Goal: Information Seeking & Learning: Learn about a topic

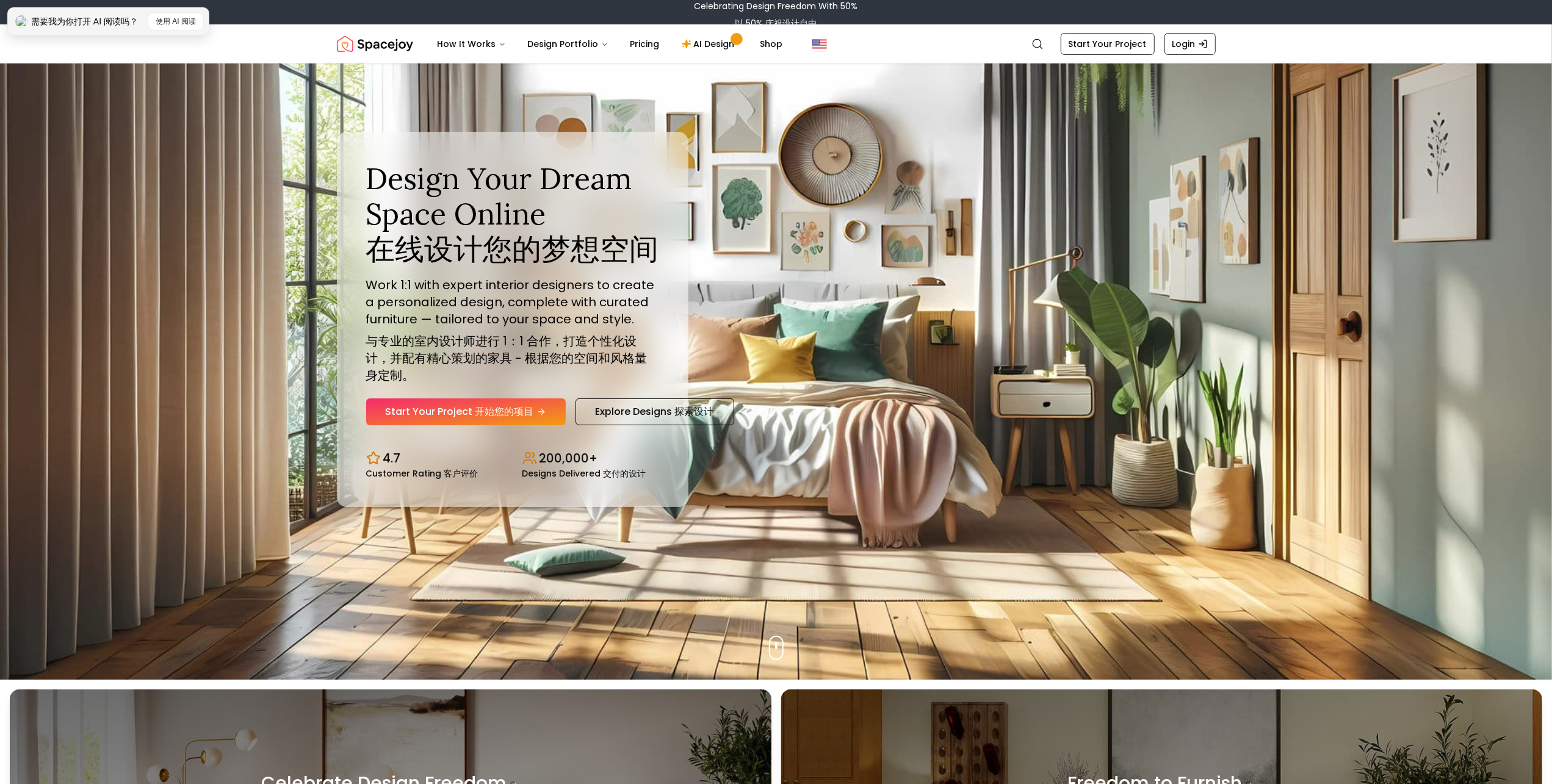
scroll to position [61, 0]
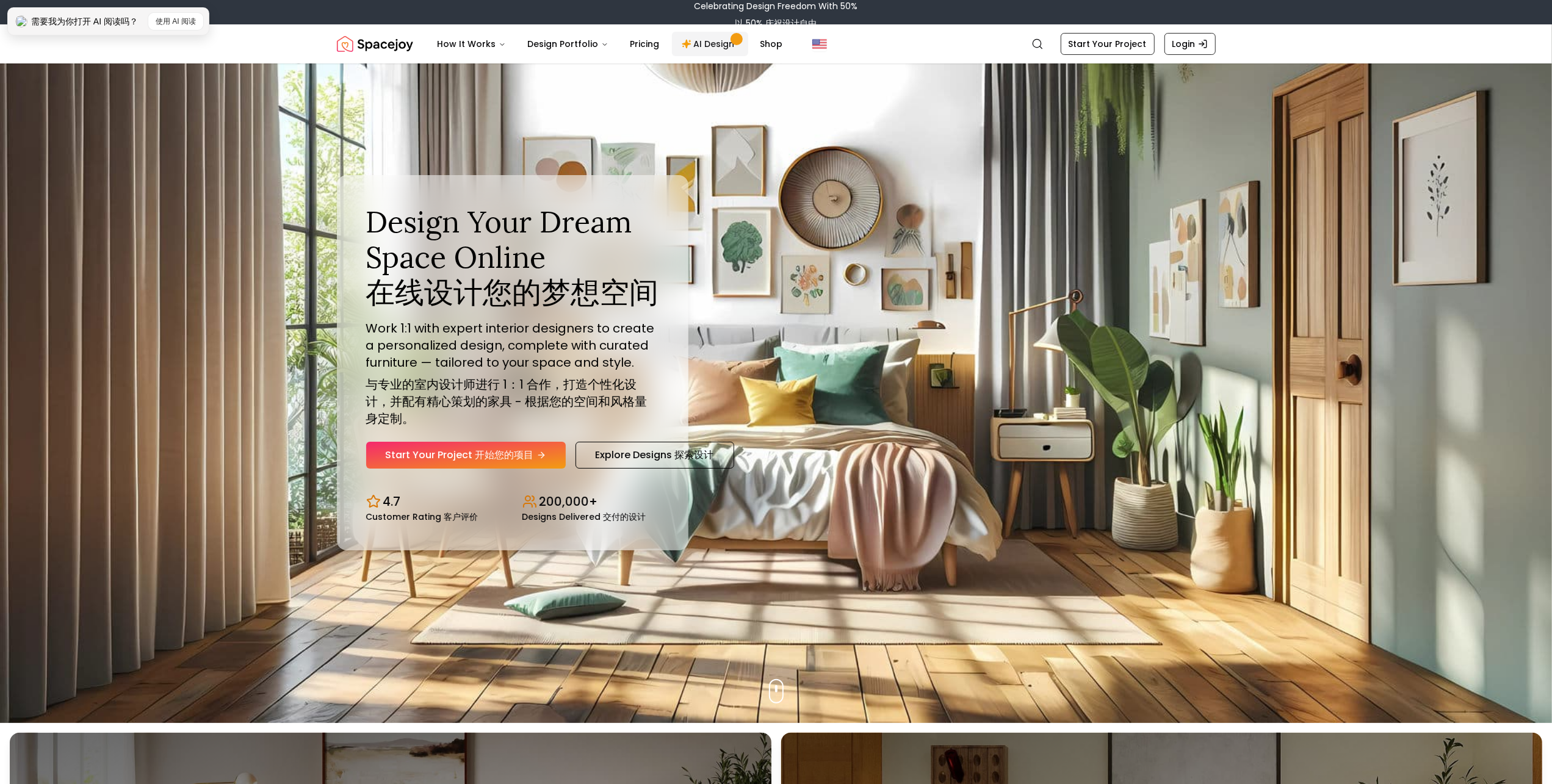
click at [722, 42] on link "AI Design" at bounding box center [709, 44] width 76 height 24
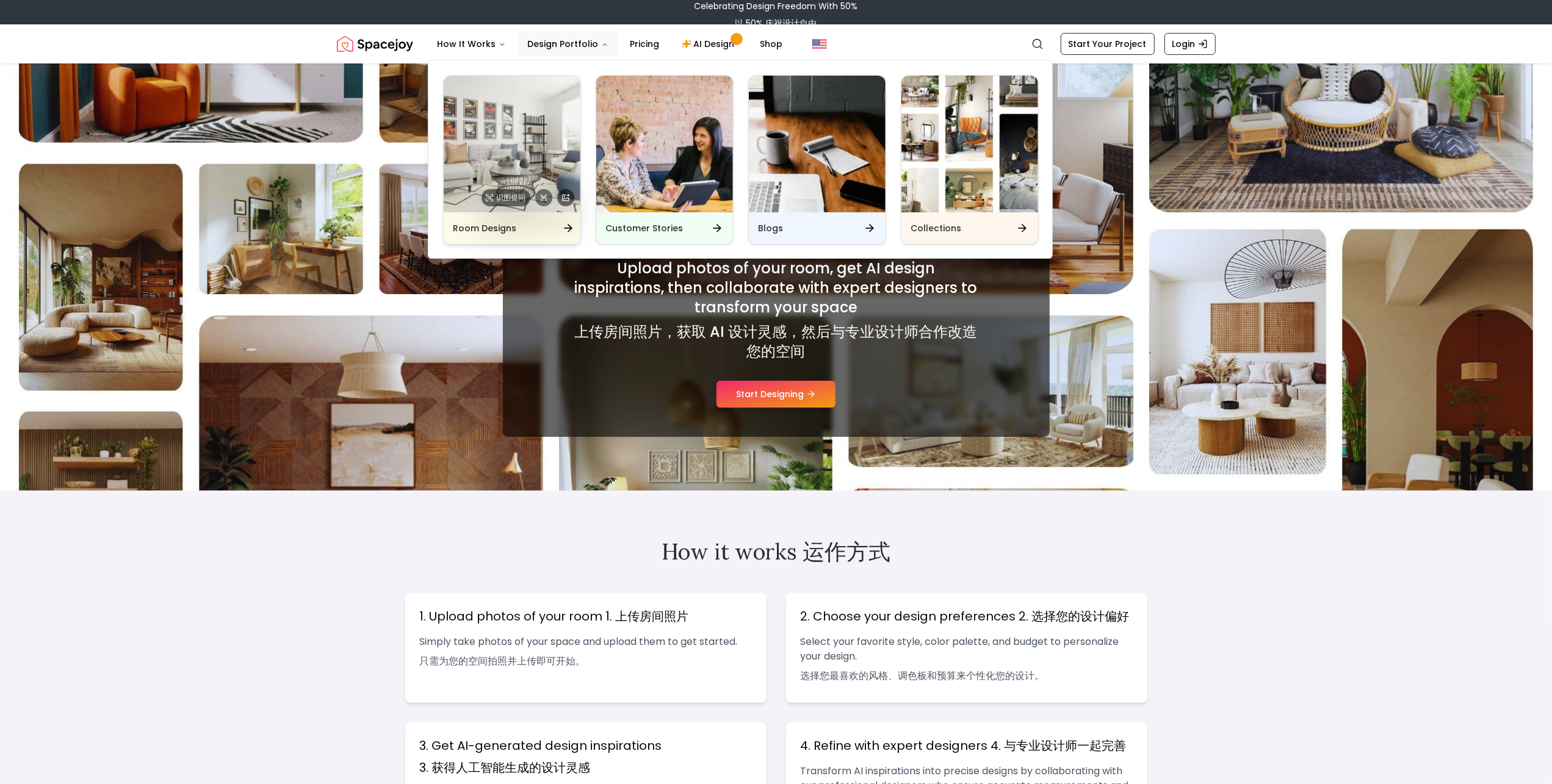
click at [547, 152] on img "Main" at bounding box center [512, 144] width 137 height 137
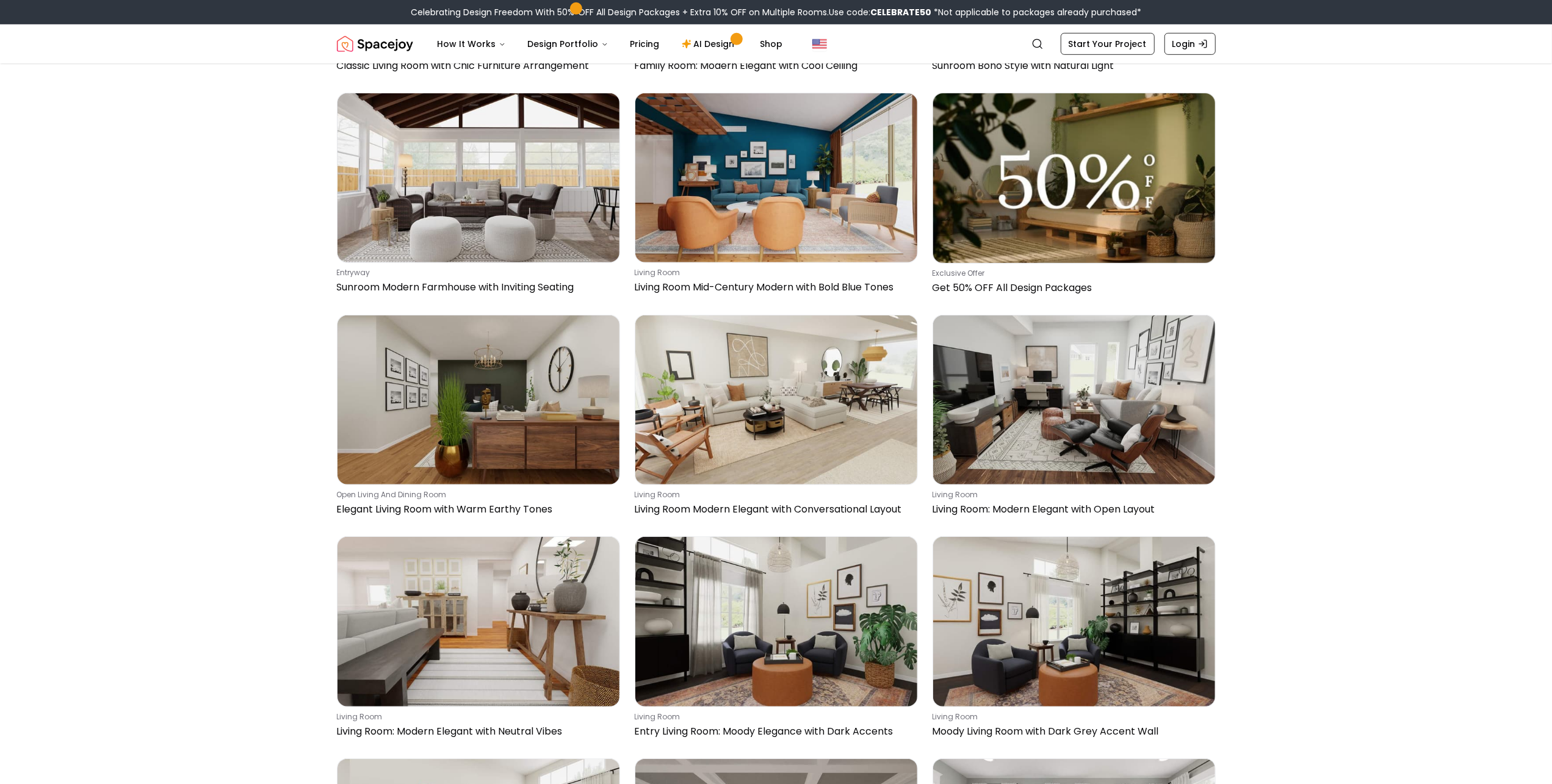
scroll to position [5377, 0]
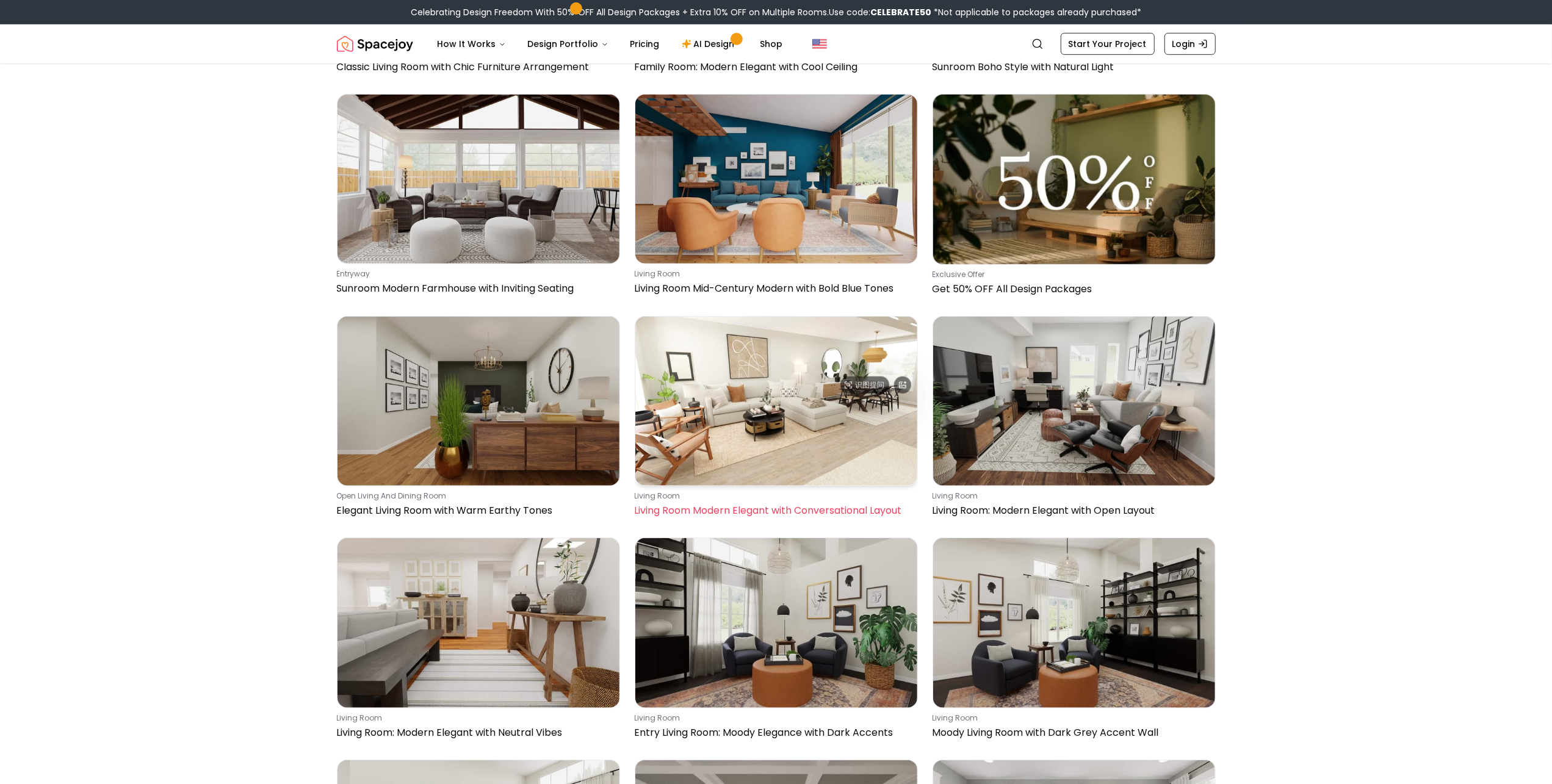
click at [807, 317] on img at bounding box center [776, 401] width 282 height 169
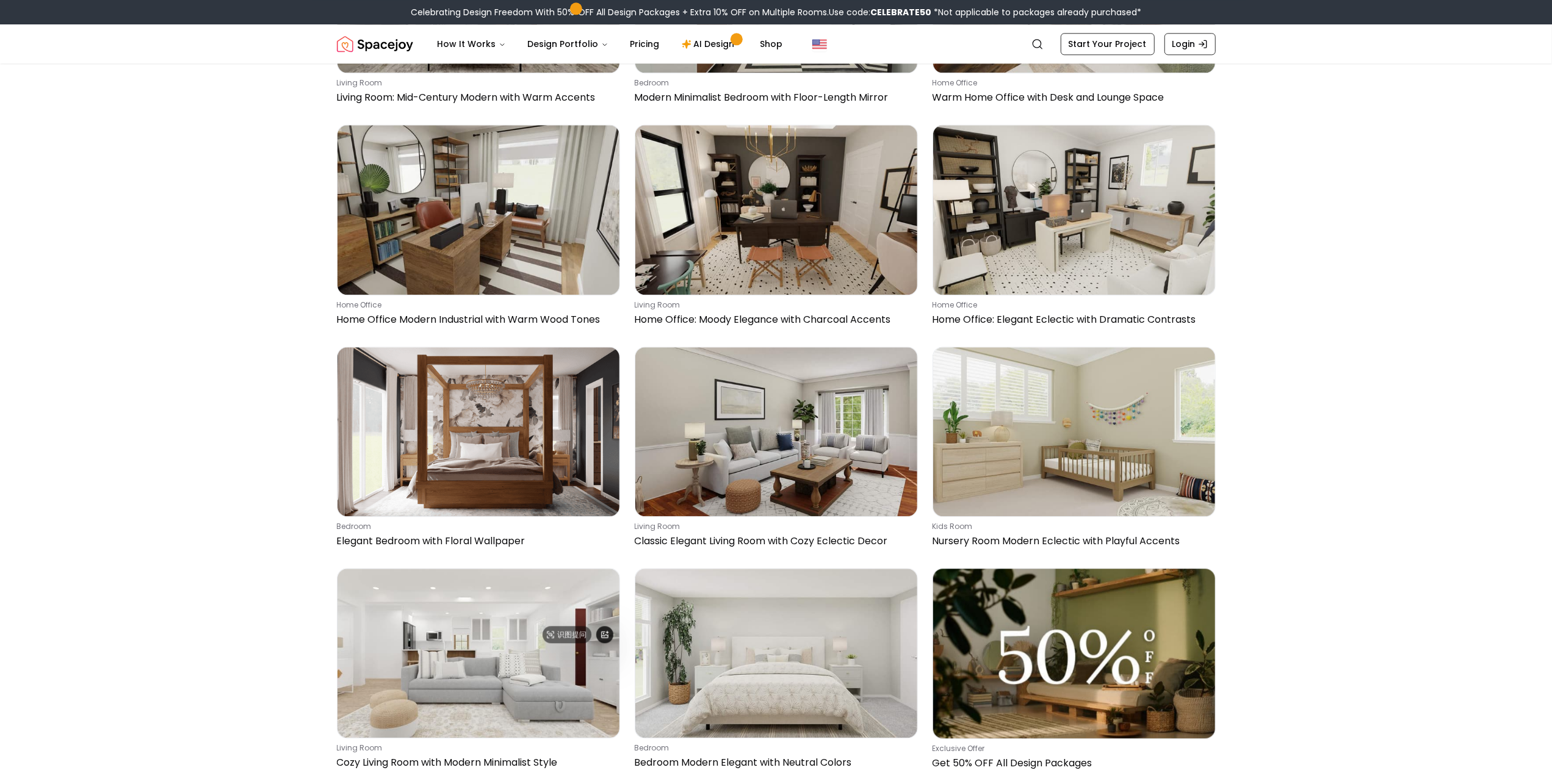
scroll to position [7635, 0]
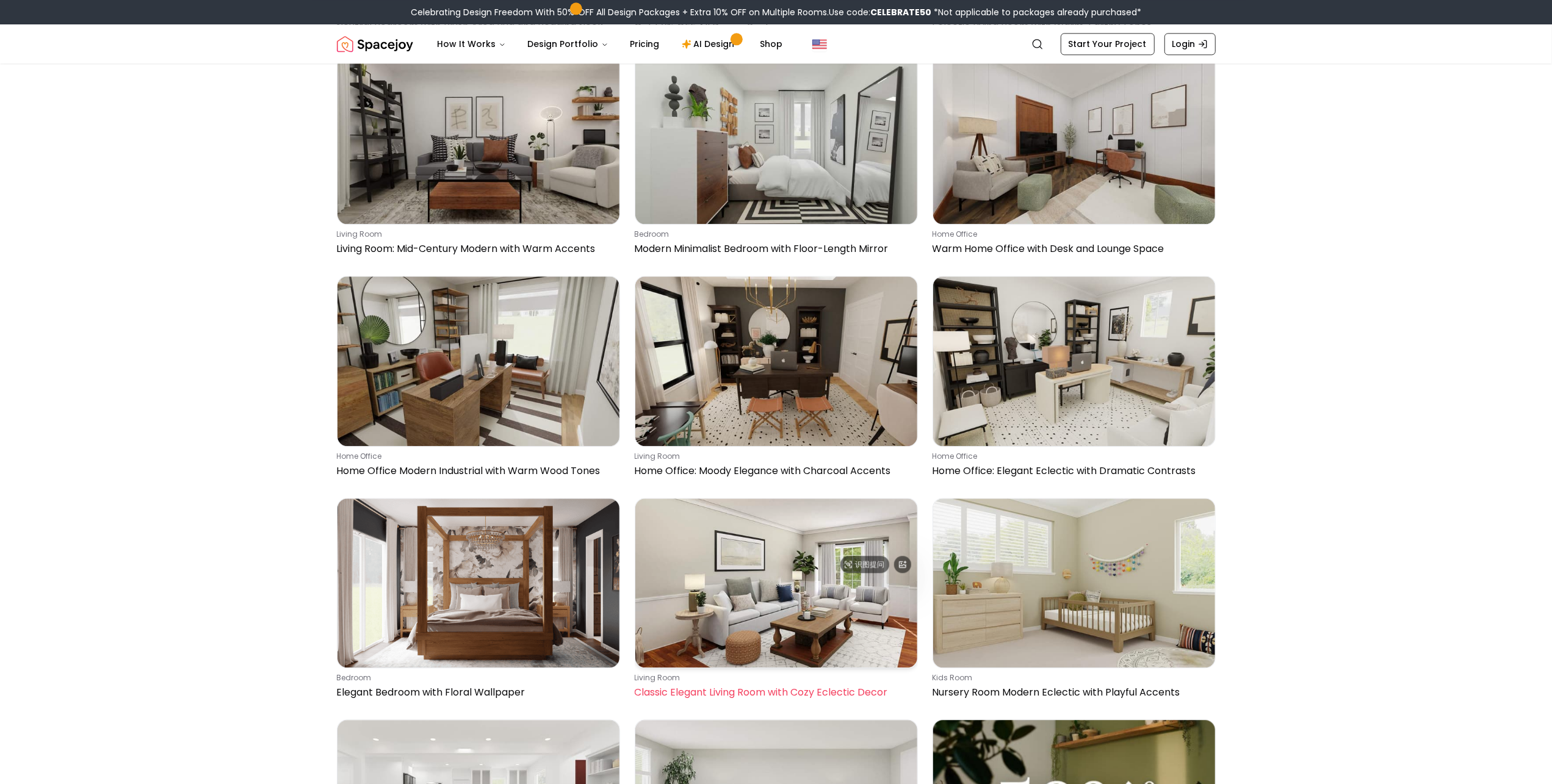
click at [772, 499] on img at bounding box center [776, 583] width 282 height 169
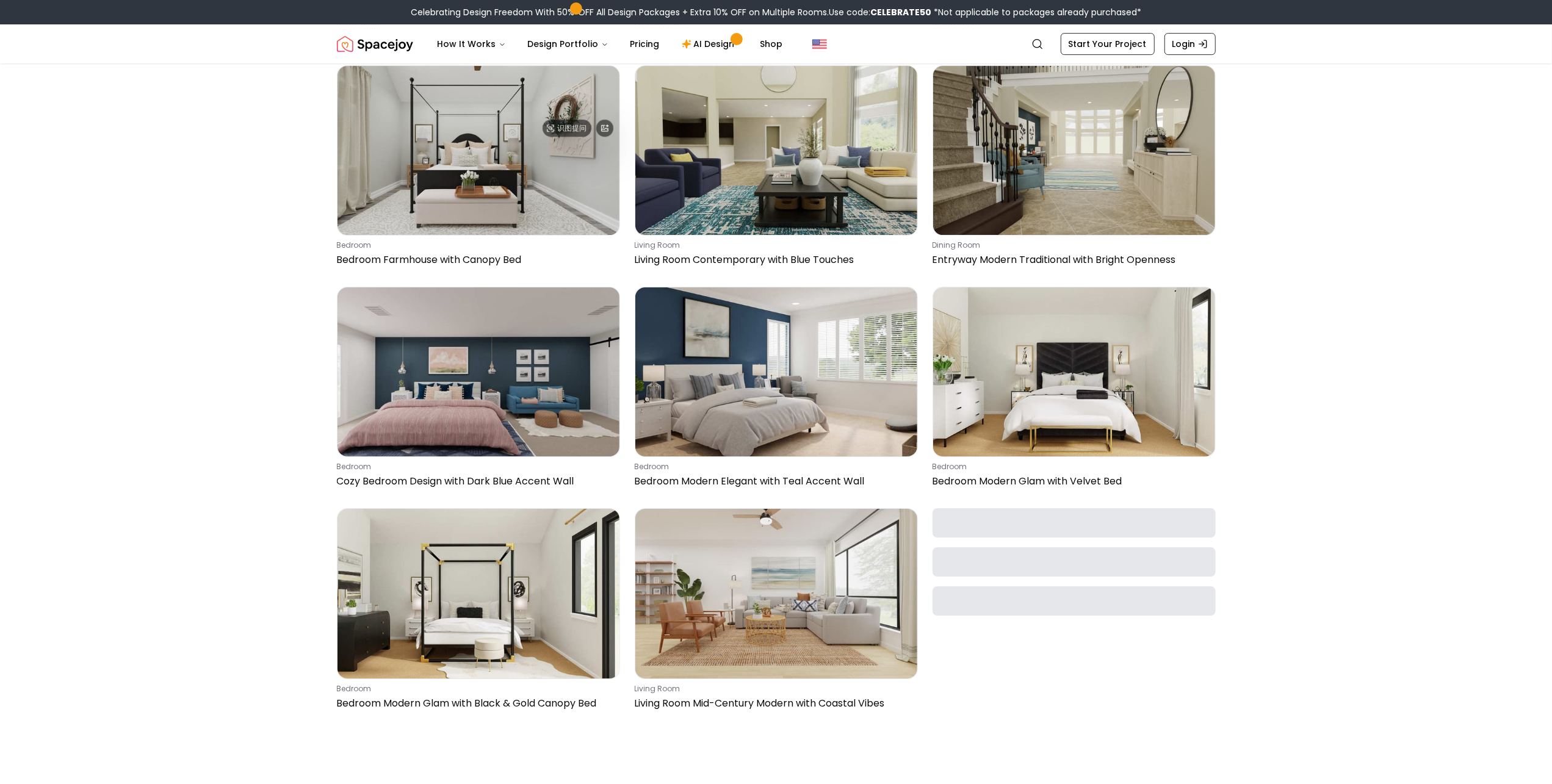
scroll to position [13432, 0]
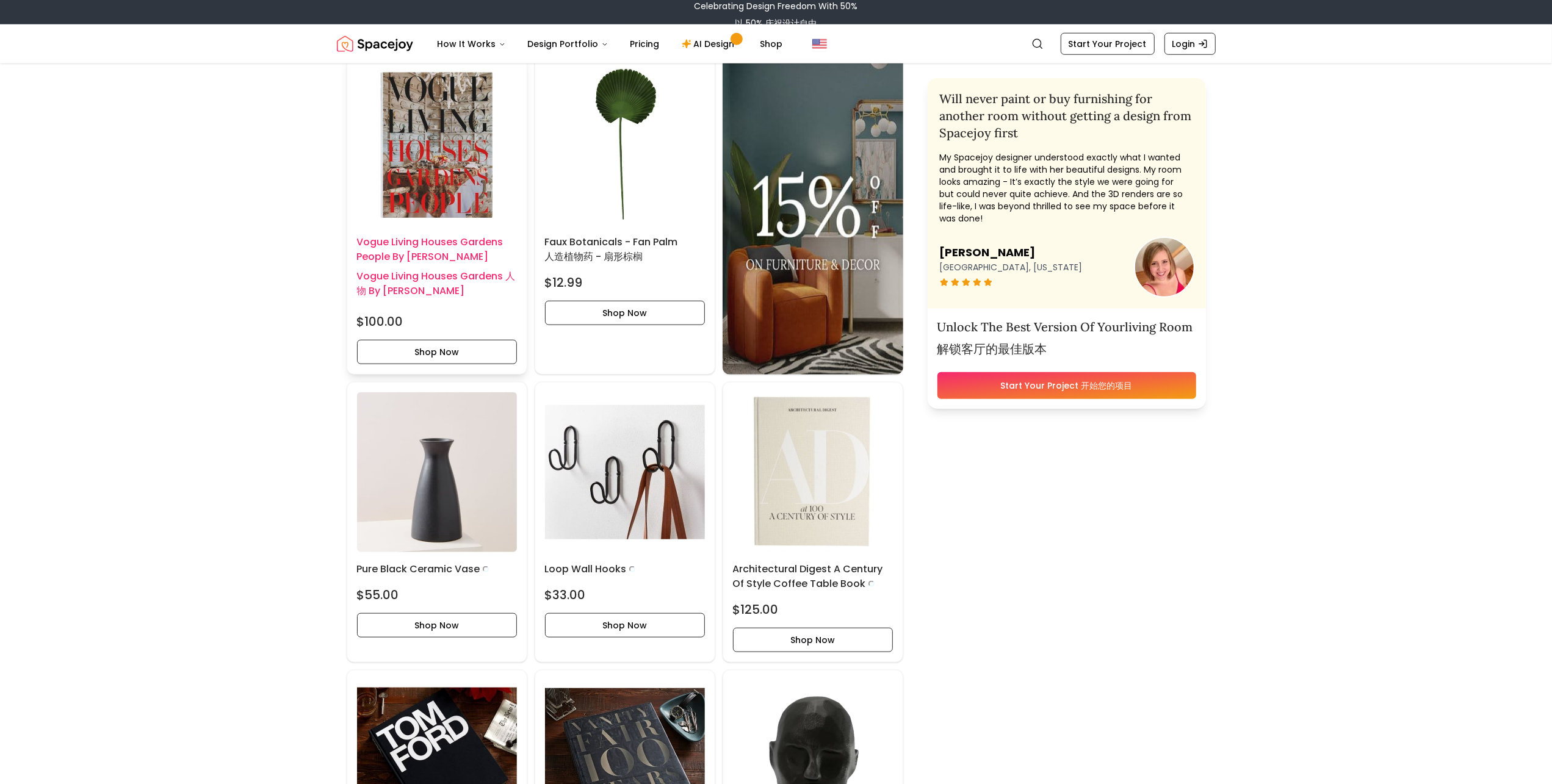
scroll to position [1342, 0]
